Goal: Task Accomplishment & Management: Manage account settings

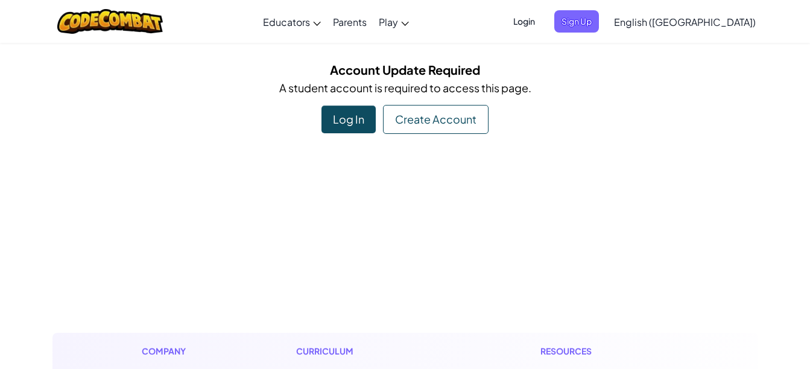
click at [342, 118] on div "Log In" at bounding box center [348, 120] width 54 height 28
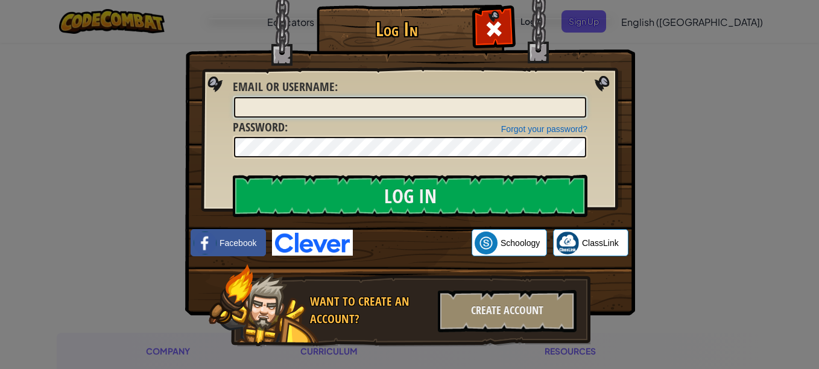
click at [288, 110] on input "Email or Username :" at bounding box center [410, 107] width 352 height 20
type input "[EMAIL_ADDRESS][DOMAIN_NAME]"
click at [233, 175] on input "Log In" at bounding box center [410, 196] width 355 height 42
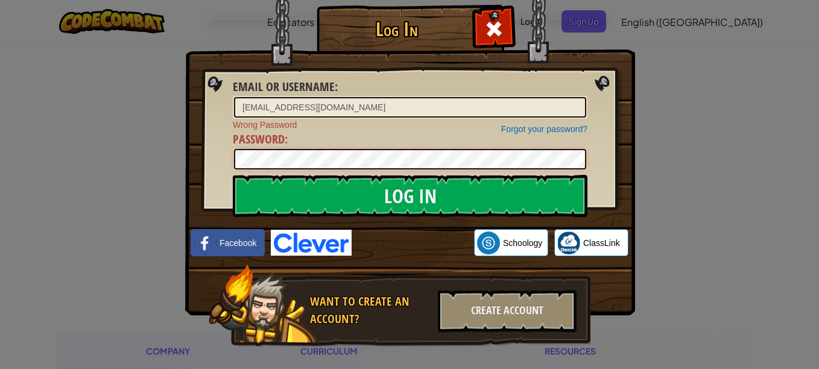
click at [233, 175] on input "Log In" at bounding box center [410, 196] width 355 height 42
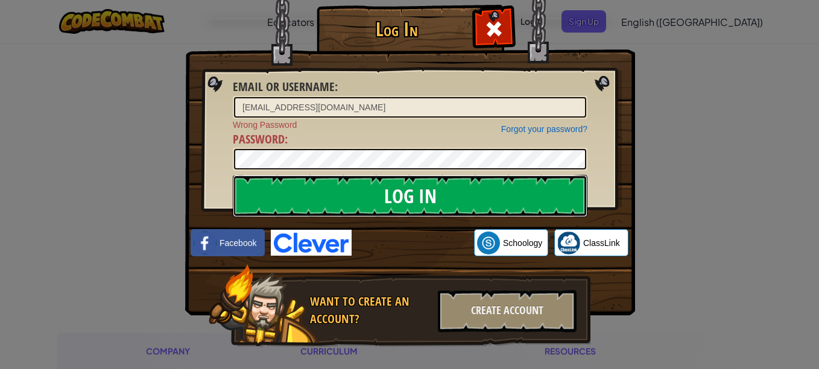
click at [514, 181] on input "Log In" at bounding box center [410, 196] width 355 height 42
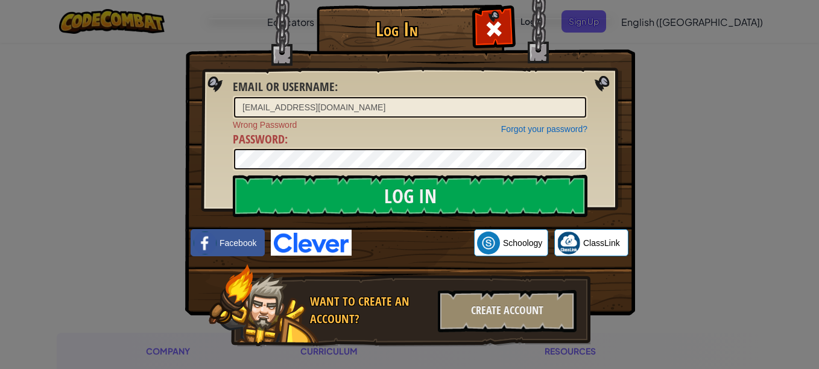
click at [296, 257] on img at bounding box center [410, 139] width 450 height 351
click at [307, 254] on img at bounding box center [311, 243] width 81 height 26
